Goal: Navigation & Orientation: Find specific page/section

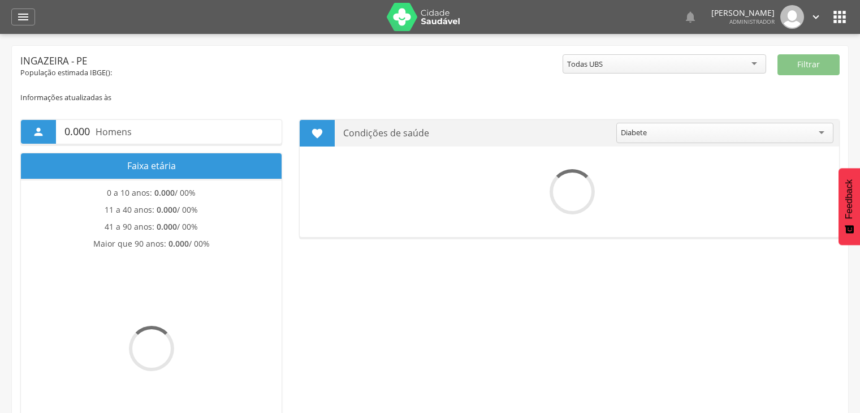
drag, startPoint x: 0, startPoint y: 0, endPoint x: 832, endPoint y: 16, distance: 832.4
click at [834, 15] on icon "" at bounding box center [840, 17] width 18 height 18
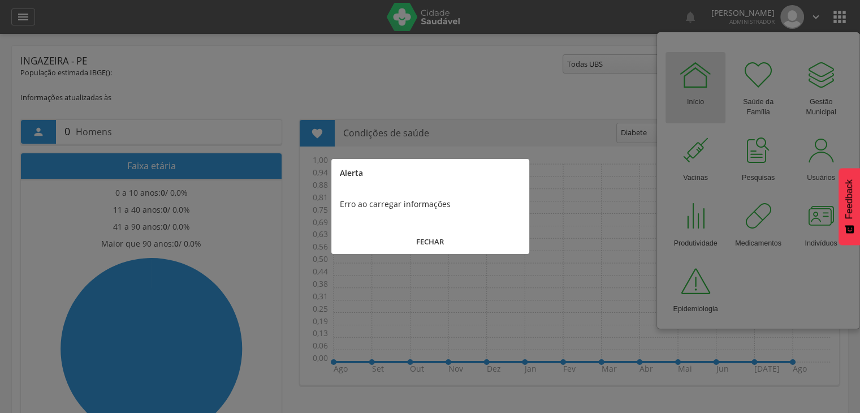
click at [440, 247] on button "FECHAR" at bounding box center [430, 242] width 198 height 24
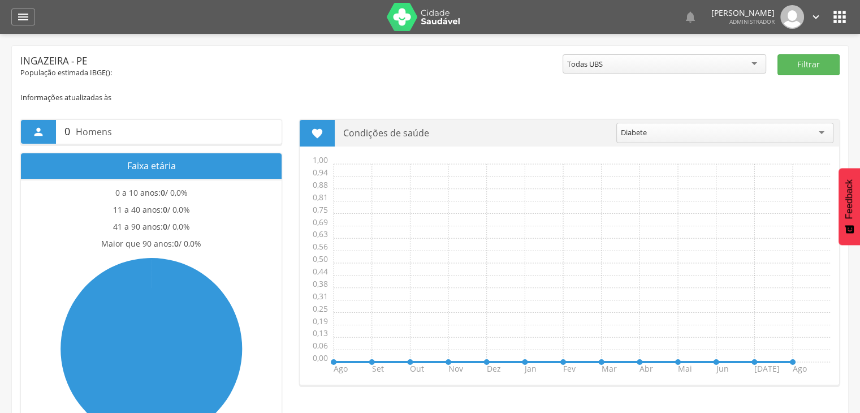
click at [421, 15] on img at bounding box center [423, 17] width 73 height 28
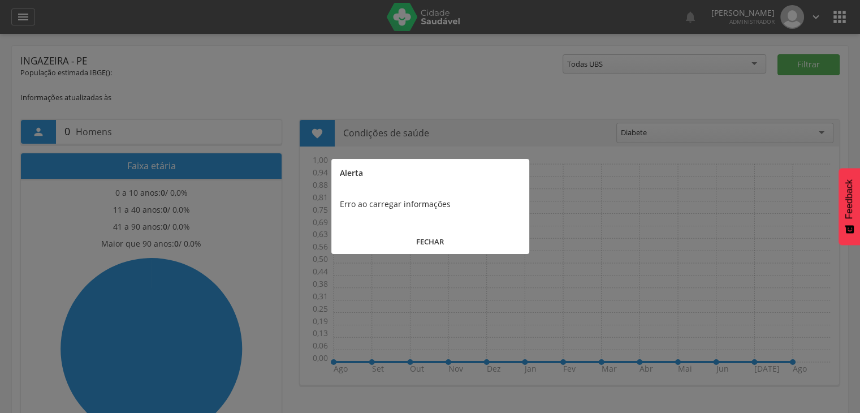
click at [431, 248] on button "FECHAR" at bounding box center [430, 242] width 198 height 24
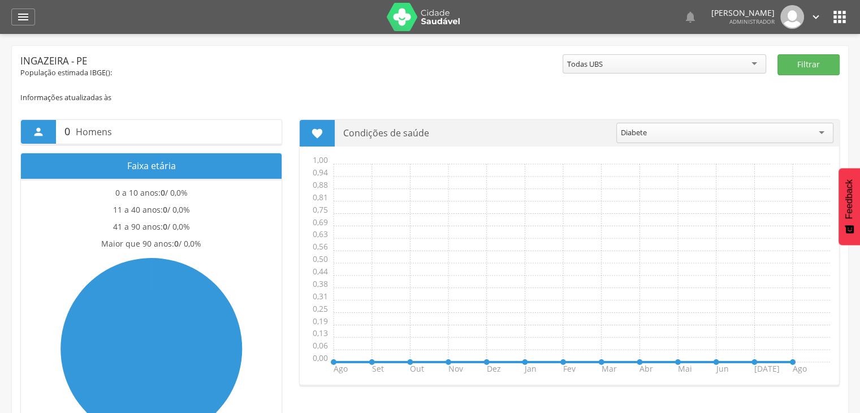
click at [411, 19] on img at bounding box center [423, 17] width 73 height 28
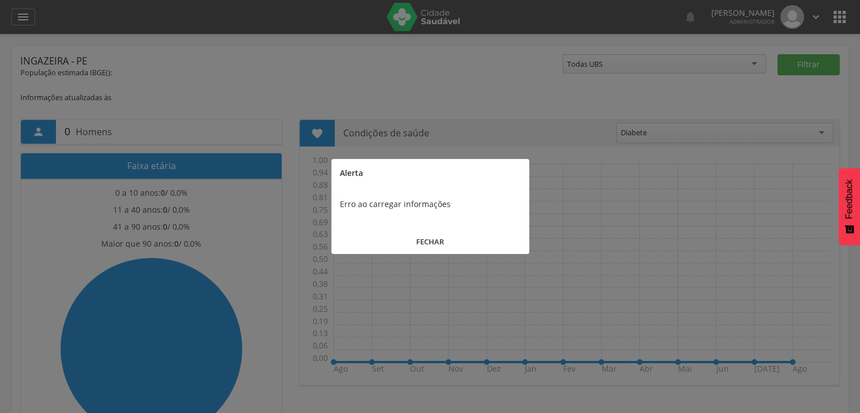
click at [395, 238] on button "FECHAR" at bounding box center [430, 242] width 198 height 24
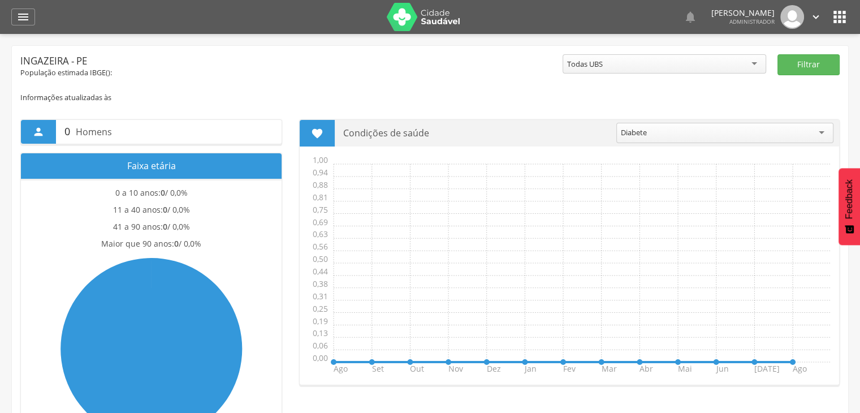
click at [427, 21] on img at bounding box center [423, 17] width 73 height 28
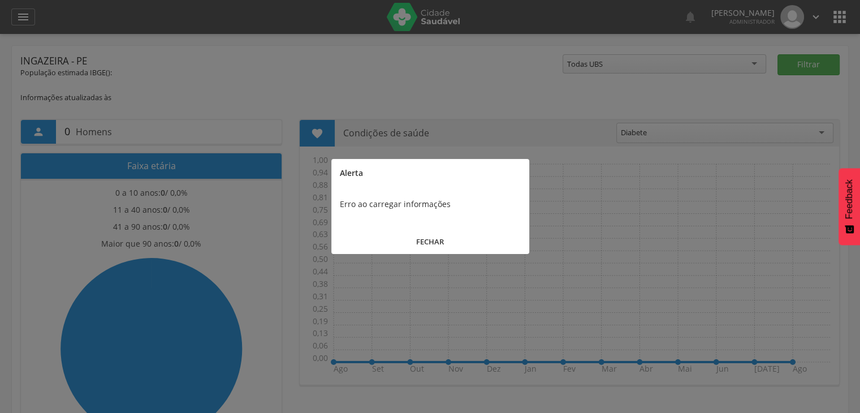
click at [433, 236] on button "FECHAR" at bounding box center [430, 242] width 198 height 24
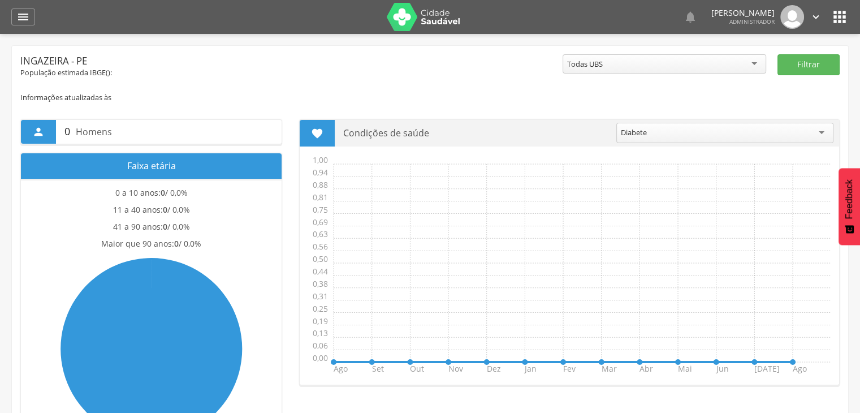
click at [841, 23] on icon "" at bounding box center [840, 17] width 18 height 18
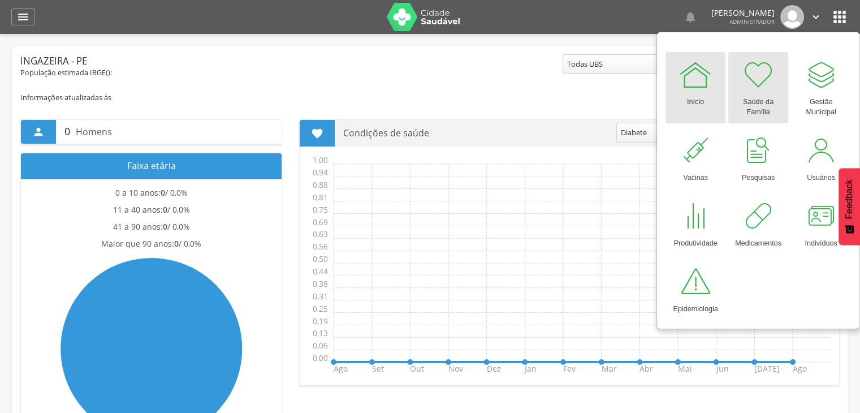
click at [752, 79] on div at bounding box center [758, 75] width 34 height 34
